Goal: Navigation & Orientation: Go to known website

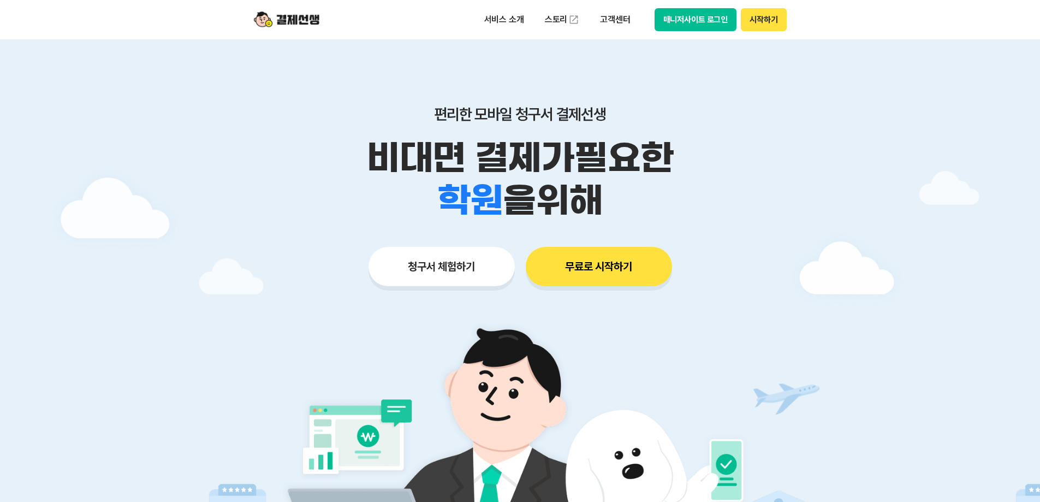
click at [694, 20] on button "매니저사이트 로그인" at bounding box center [696, 19] width 82 height 23
click at [690, 20] on button "매니저사이트 로그인" at bounding box center [696, 19] width 82 height 23
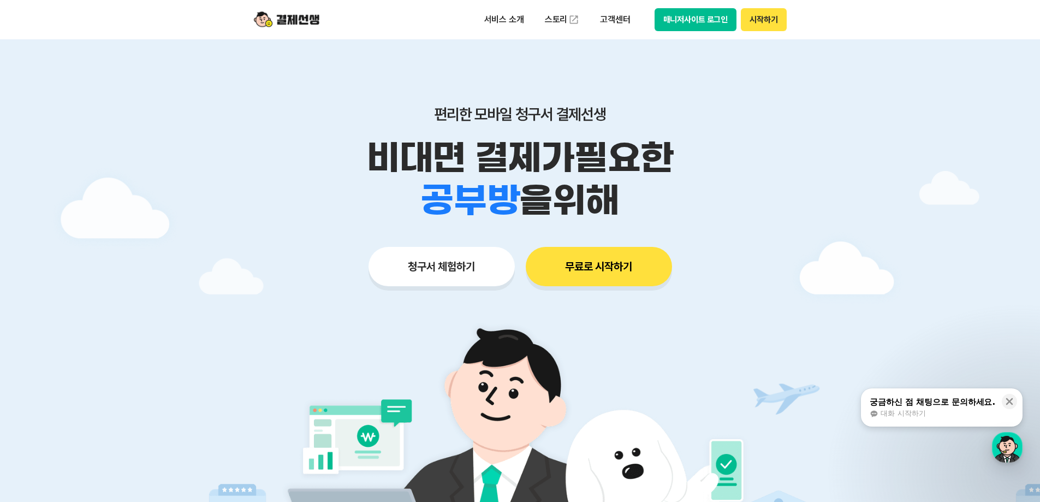
click at [698, 19] on button "매니저사이트 로그인" at bounding box center [696, 19] width 82 height 23
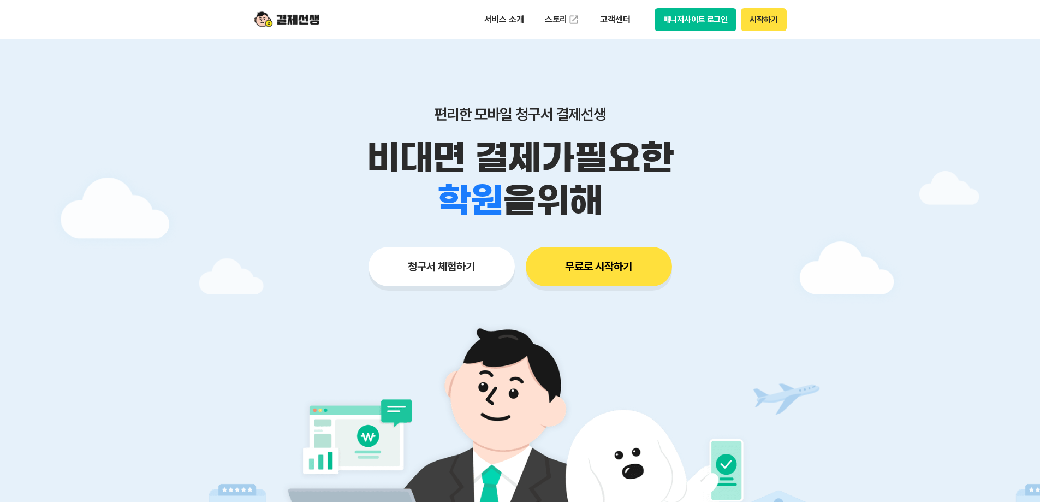
click at [698, 16] on button "매니저사이트 로그인" at bounding box center [696, 19] width 82 height 23
click at [703, 27] on button "매니저사이트 로그인" at bounding box center [696, 19] width 82 height 23
